Goal: Task Accomplishment & Management: Use online tool/utility

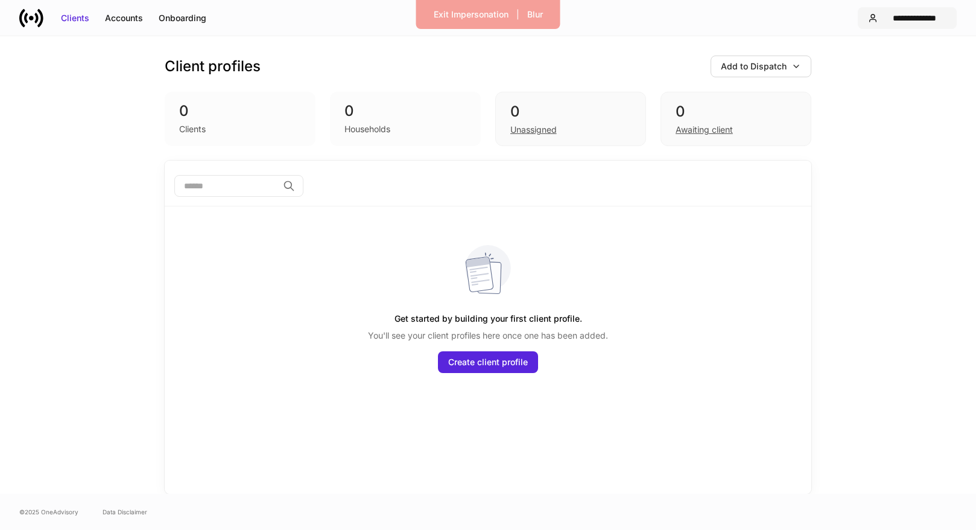
click at [905, 16] on div "**********" at bounding box center [915, 18] width 64 height 12
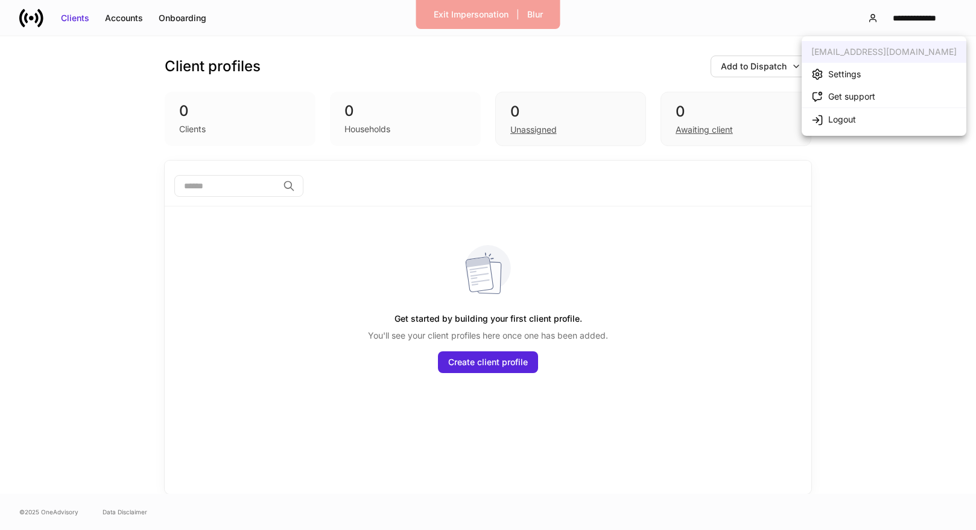
click at [880, 72] on li "Settings" at bounding box center [884, 74] width 165 height 22
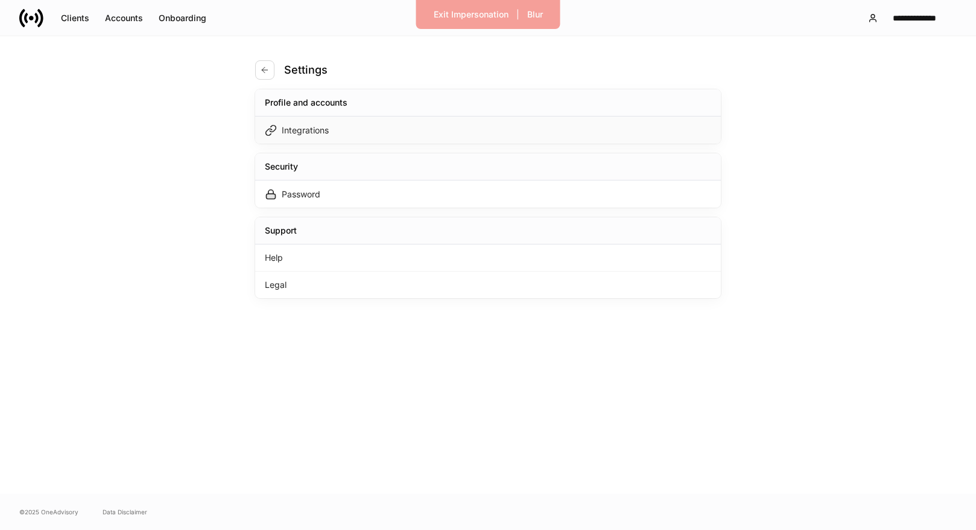
click at [581, 121] on div "Integrations" at bounding box center [488, 129] width 466 height 27
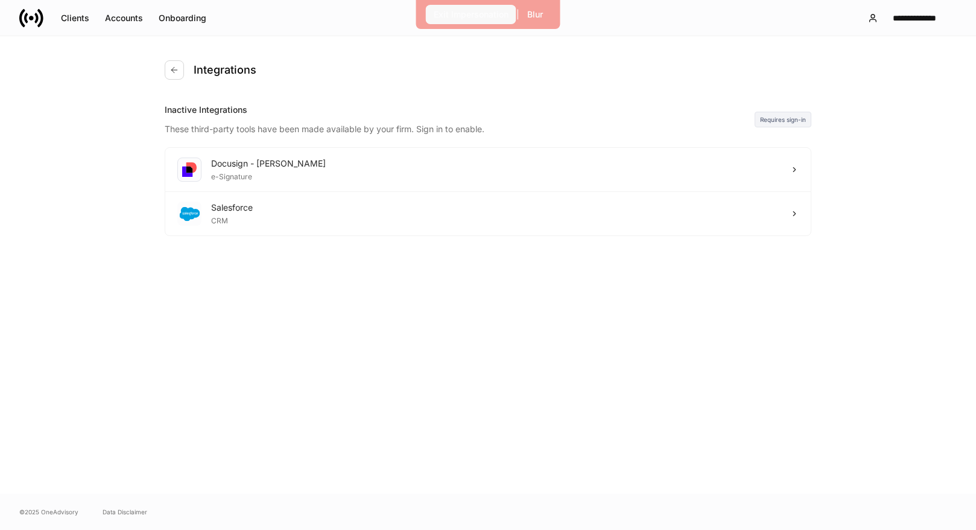
click at [464, 11] on div "Exit Impersonation" at bounding box center [471, 14] width 75 height 12
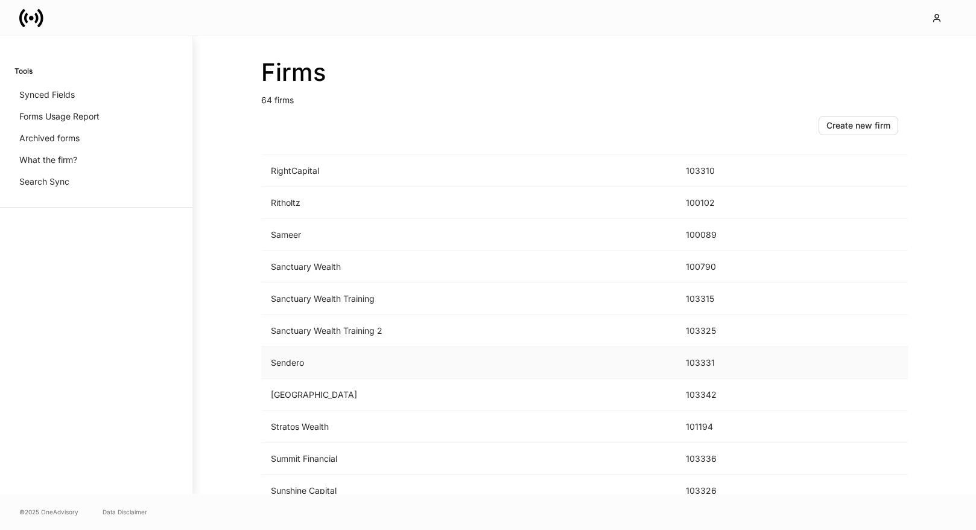
scroll to position [1752, 0]
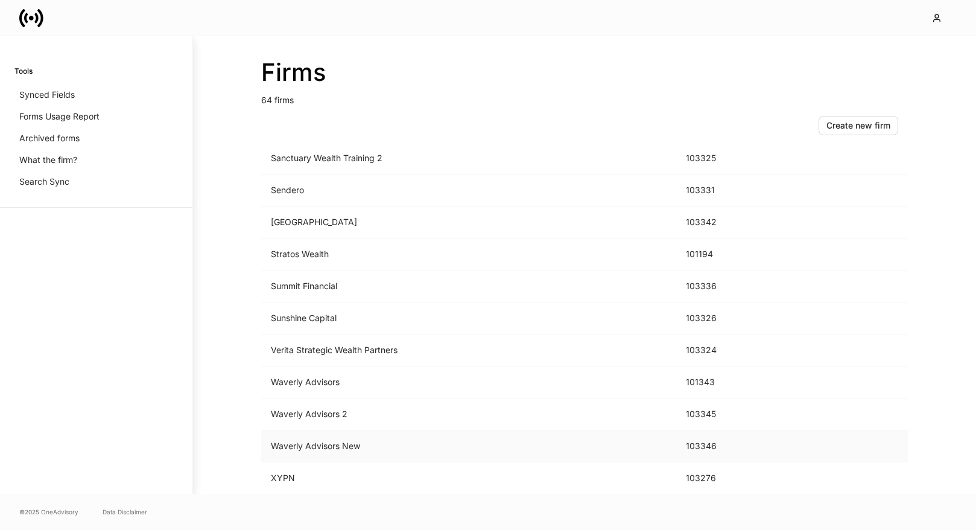
click at [472, 449] on td "Waverly Advisors New" at bounding box center [468, 446] width 415 height 32
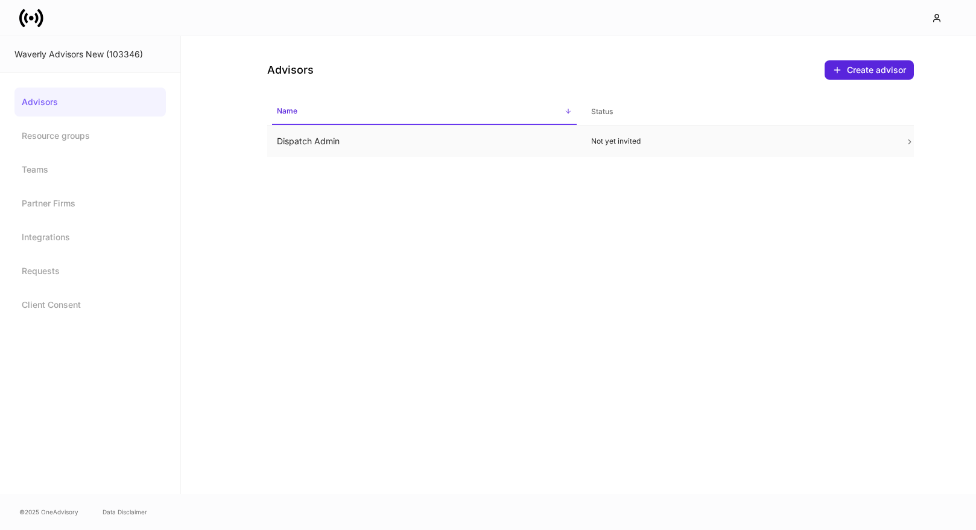
click at [331, 138] on td "Dispatch Admin" at bounding box center [424, 141] width 314 height 32
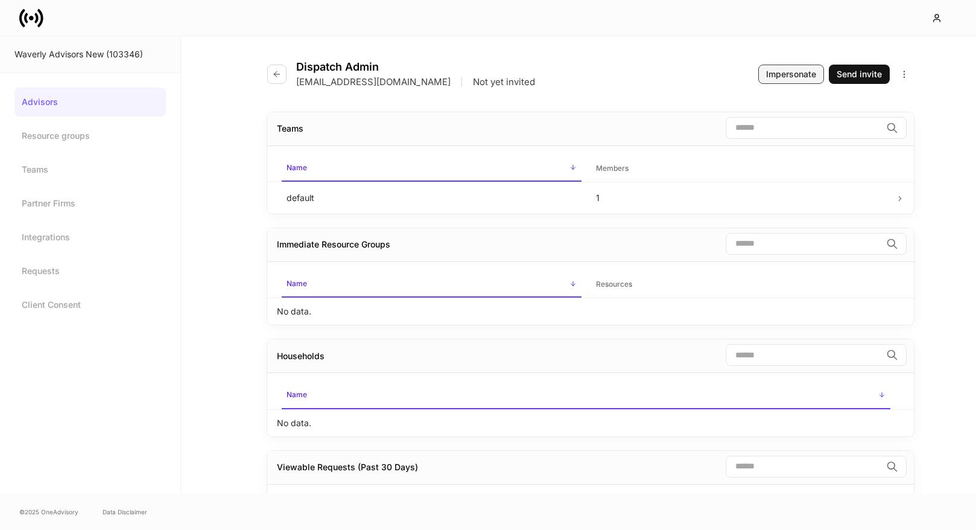
click at [785, 76] on div "Impersonate" at bounding box center [791, 74] width 50 height 12
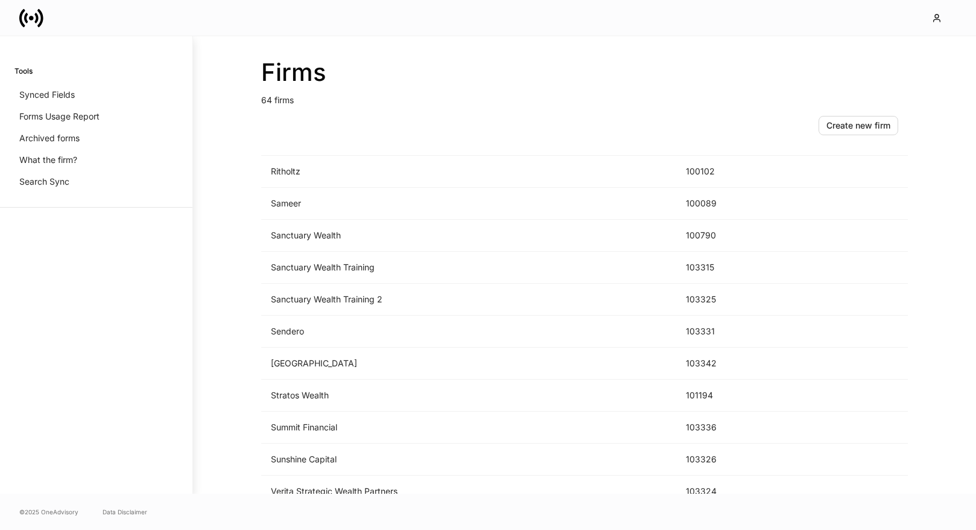
scroll to position [1550, 0]
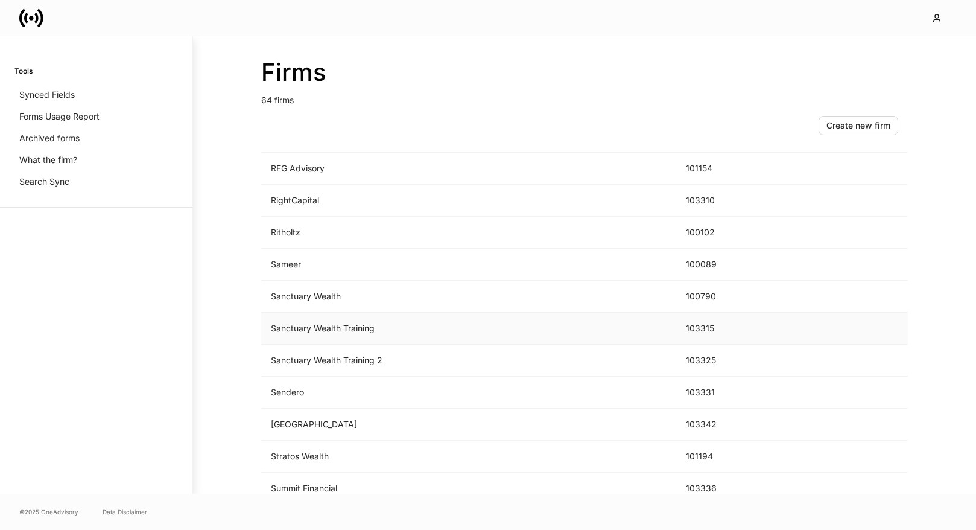
click at [606, 331] on td "Sanctuary Wealth Training" at bounding box center [468, 328] width 415 height 32
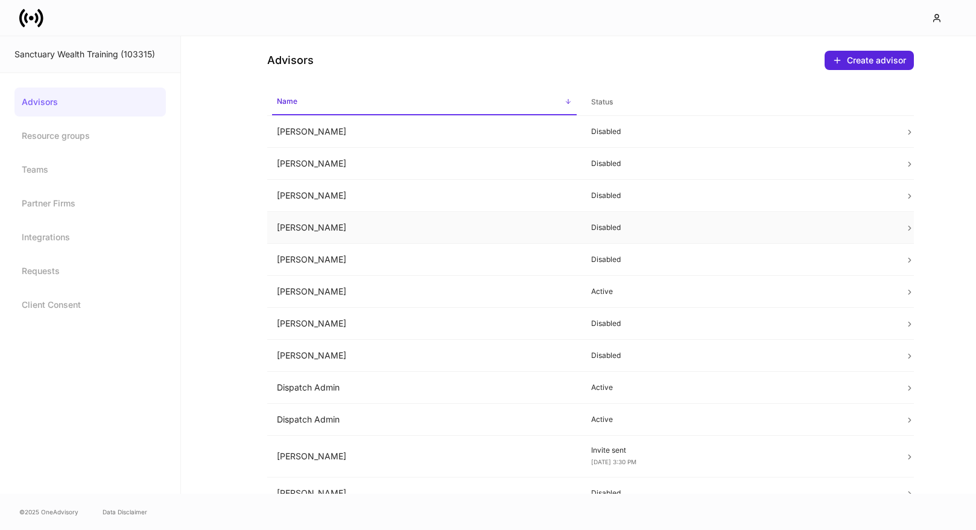
scroll to position [129, 0]
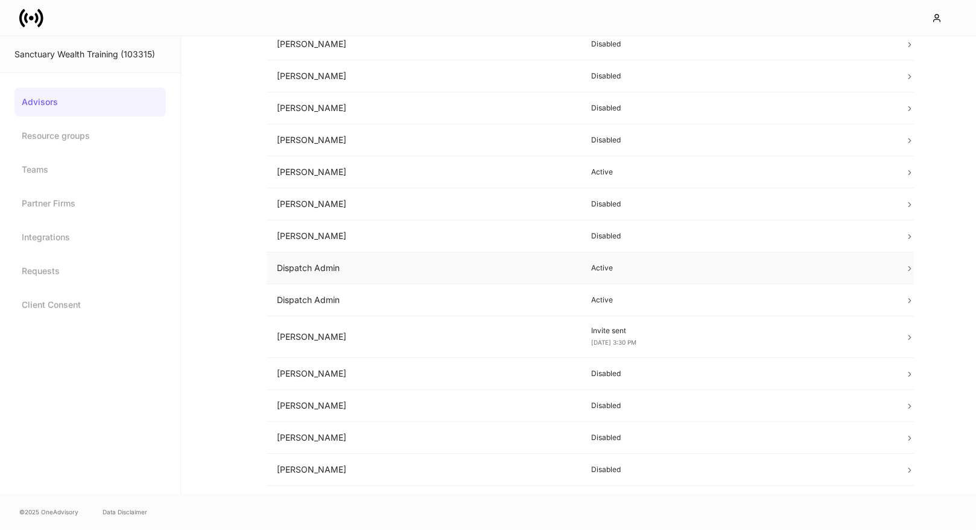
click at [676, 270] on p "Active" at bounding box center [738, 268] width 295 height 10
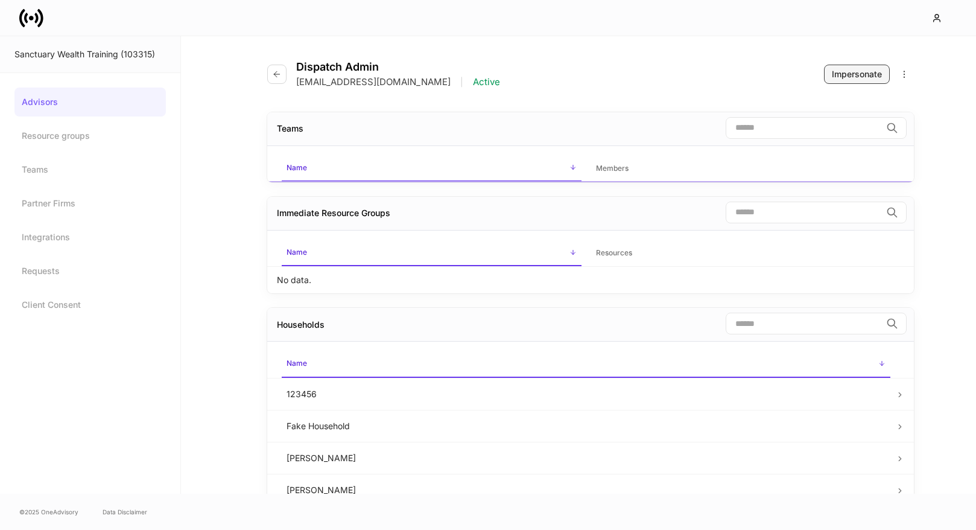
click at [856, 68] on div "Impersonate" at bounding box center [857, 74] width 50 height 12
